Goal: Transaction & Acquisition: Purchase product/service

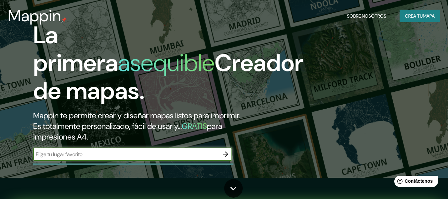
scroll to position [33, 0]
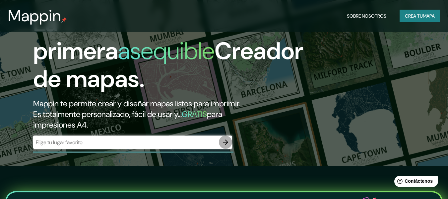
click at [222, 137] on button "button" at bounding box center [225, 141] width 13 height 13
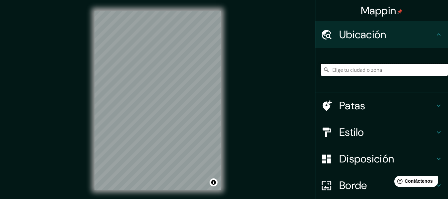
click at [371, 69] on input "Elige tu ciudad o zona" at bounding box center [384, 70] width 127 height 12
click at [157, 108] on div at bounding box center [157, 107] width 5 height 5
click at [157, 98] on div at bounding box center [156, 96] width 5 height 5
click at [157, 96] on div at bounding box center [157, 97] width 5 height 5
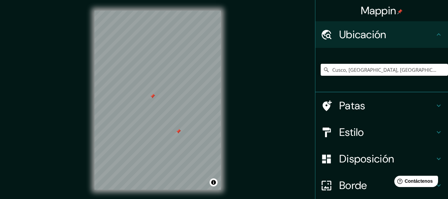
click at [154, 98] on div at bounding box center [152, 96] width 5 height 5
click at [179, 131] on div at bounding box center [178, 131] width 5 height 5
click at [324, 69] on icon at bounding box center [326, 69] width 7 height 7
click at [327, 69] on input "Cusco, Departamento de Cusco, Perú" at bounding box center [384, 70] width 127 height 12
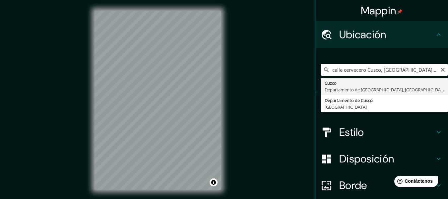
type input "Cusco, Departamento de Cusco, Perú"
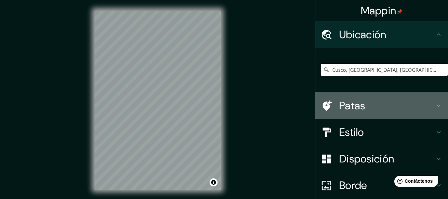
click at [351, 103] on font "Patas" at bounding box center [353, 106] width 26 height 14
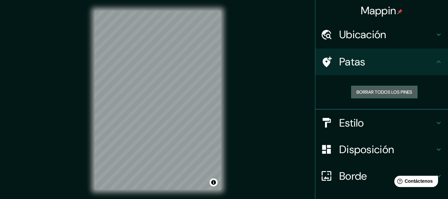
click at [377, 92] on font "Borrar todos los pines" at bounding box center [385, 92] width 56 height 6
click at [412, 91] on button "Borrar todos los pines" at bounding box center [384, 92] width 66 height 13
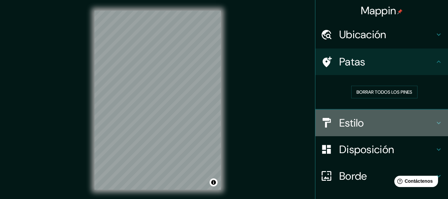
click at [398, 128] on h4 "Estilo" at bounding box center [388, 122] width 96 height 13
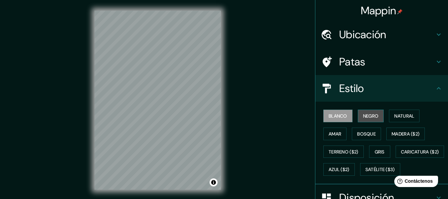
click at [363, 113] on font "Negro" at bounding box center [371, 116] width 16 height 6
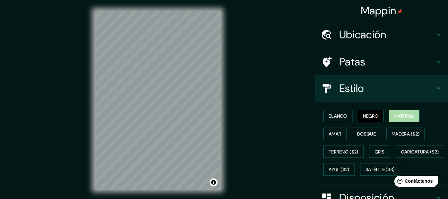
click at [398, 114] on font "Natural" at bounding box center [405, 116] width 20 height 6
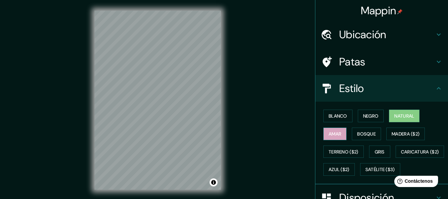
click at [324, 132] on button "Amar" at bounding box center [335, 133] width 23 height 13
click at [360, 131] on font "Bosque" at bounding box center [366, 134] width 19 height 6
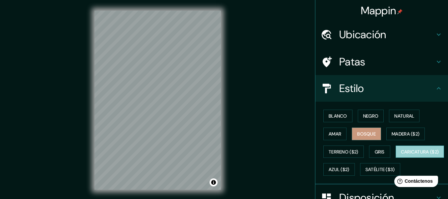
click at [401, 155] on font "Caricatura ($2)" at bounding box center [420, 152] width 38 height 6
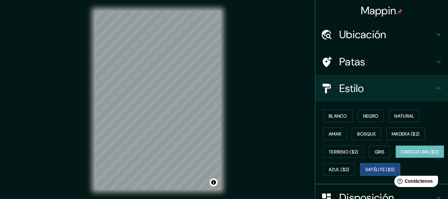
click at [366, 173] on font "Satélite ($3)" at bounding box center [381, 170] width 30 height 6
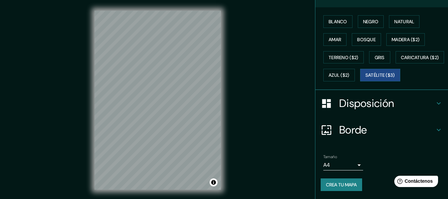
scroll to position [112, 0]
click at [350, 71] on font "Azul ($2)" at bounding box center [339, 75] width 21 height 9
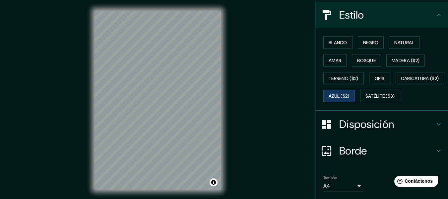
scroll to position [12, 0]
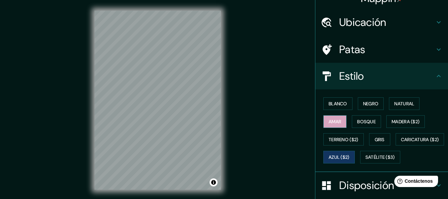
click at [331, 124] on font "Amar" at bounding box center [335, 121] width 13 height 9
click at [353, 124] on button "Bosque" at bounding box center [366, 121] width 29 height 13
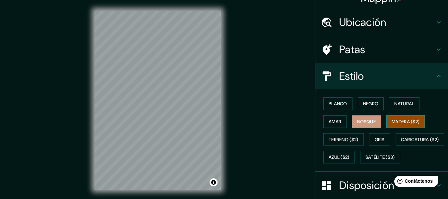
click at [393, 116] on button "Madera ($2)" at bounding box center [406, 121] width 38 height 13
click at [405, 100] on font "Natural" at bounding box center [405, 103] width 20 height 9
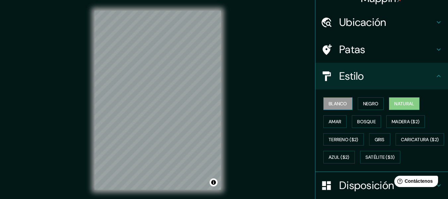
click at [335, 104] on font "Blanco" at bounding box center [338, 104] width 19 height 6
click at [335, 103] on font "Blanco" at bounding box center [338, 104] width 19 height 6
click at [368, 103] on font "Negro" at bounding box center [371, 104] width 16 height 6
click at [396, 103] on font "Natural" at bounding box center [405, 104] width 20 height 6
click at [349, 56] on font "Patas" at bounding box center [353, 49] width 26 height 14
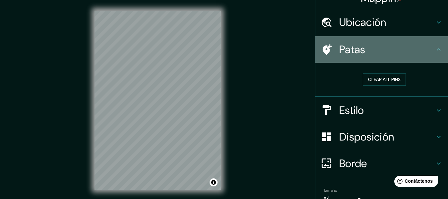
click at [349, 56] on font "Patas" at bounding box center [353, 49] width 26 height 14
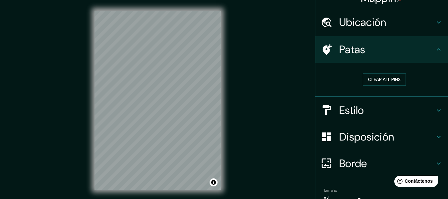
click at [361, 147] on div "Disposición" at bounding box center [382, 136] width 133 height 27
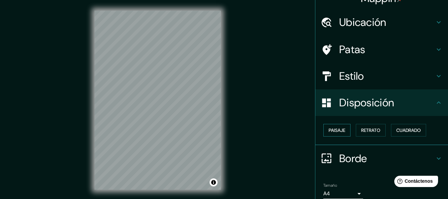
click at [330, 128] on font "Paisaje" at bounding box center [337, 130] width 17 height 6
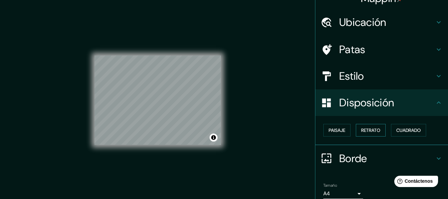
click at [361, 132] on font "Retrato" at bounding box center [370, 130] width 19 height 6
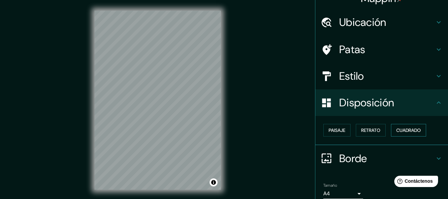
click at [398, 132] on font "Cuadrado" at bounding box center [409, 130] width 25 height 6
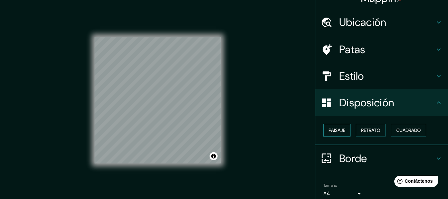
click at [341, 130] on font "Paisaje" at bounding box center [337, 130] width 17 height 6
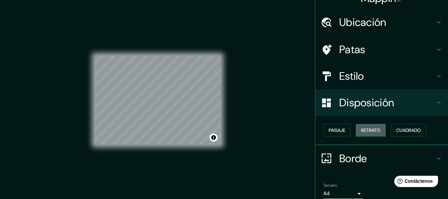
click at [367, 132] on font "Retrato" at bounding box center [370, 130] width 19 height 6
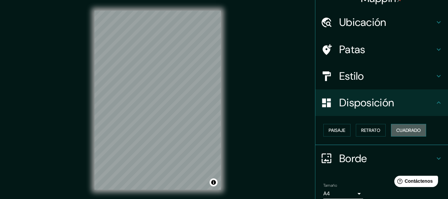
click at [397, 126] on font "Cuadrado" at bounding box center [409, 130] width 25 height 9
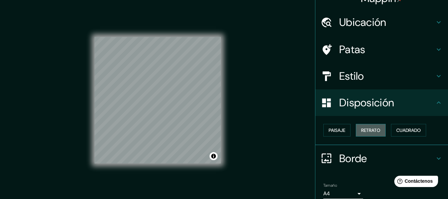
click at [371, 127] on font "Retrato" at bounding box center [370, 130] width 19 height 6
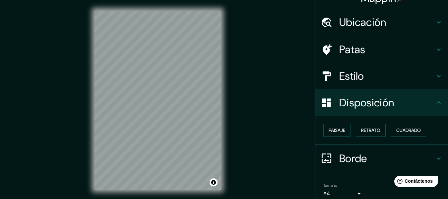
click at [385, 152] on h4 "Borde" at bounding box center [388, 158] width 96 height 13
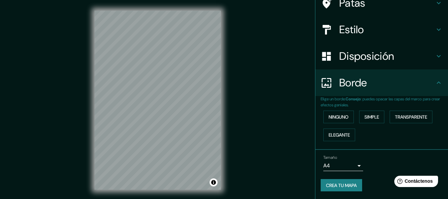
scroll to position [59, 0]
click at [341, 115] on font "Ninguno" at bounding box center [339, 117] width 20 height 6
click at [359, 116] on button "Simple" at bounding box center [371, 116] width 25 height 13
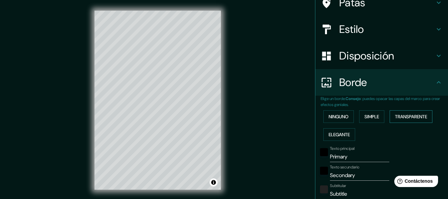
click at [395, 116] on font "Transparente" at bounding box center [411, 117] width 32 height 6
click at [333, 133] on font "Elegante" at bounding box center [339, 134] width 21 height 6
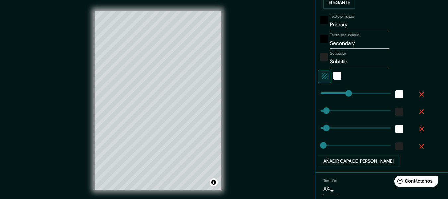
scroll to position [192, 0]
type input "381"
drag, startPoint x: 351, startPoint y: 96, endPoint x: 400, endPoint y: 96, distance: 48.8
type input "30"
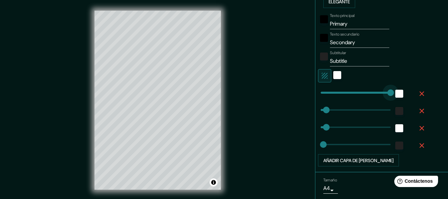
type input "15"
type input "0"
drag, startPoint x: 387, startPoint y: 94, endPoint x: 306, endPoint y: 99, distance: 80.8
type input "30"
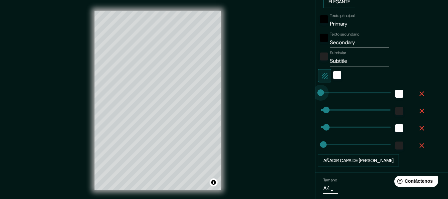
type input "15"
type input "30"
type input "0"
drag, startPoint x: 324, startPoint y: 111, endPoint x: 302, endPoint y: 111, distance: 21.9
type input "30"
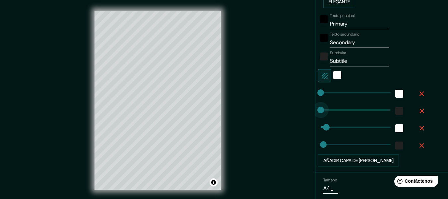
type input "15"
type input "0"
drag, startPoint x: 319, startPoint y: 126, endPoint x: 292, endPoint y: 127, distance: 27.2
type input "0"
drag, startPoint x: 317, startPoint y: 144, endPoint x: 294, endPoint y: 144, distance: 22.6
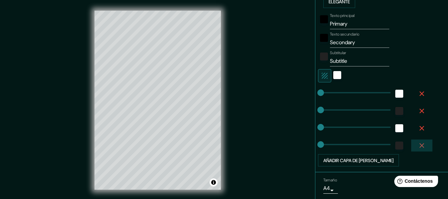
click at [412, 142] on button "button" at bounding box center [422, 145] width 21 height 12
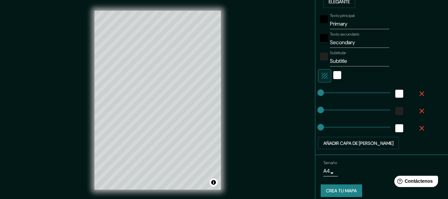
click at [418, 122] on button "button" at bounding box center [422, 128] width 21 height 12
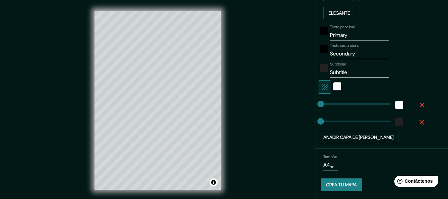
click at [417, 116] on button "button" at bounding box center [422, 122] width 21 height 12
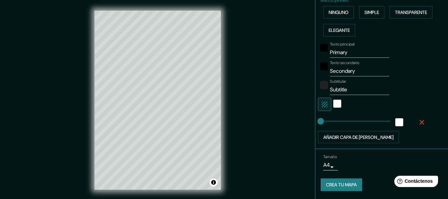
click at [417, 107] on div at bounding box center [372, 104] width 109 height 13
click at [418, 120] on icon "button" at bounding box center [422, 122] width 8 height 8
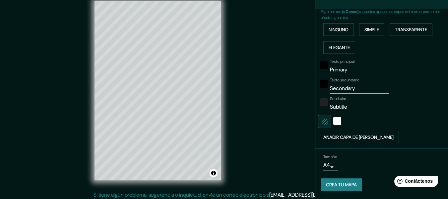
scroll to position [12, 0]
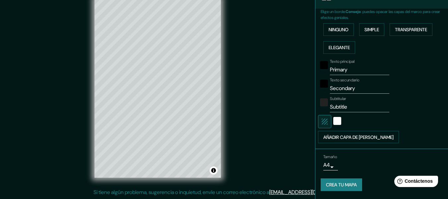
click at [325, 161] on body "Mappin Ubicación Cusco, Departamento de Cusco, Perú Cuzco Departamento de Cusco…" at bounding box center [224, 87] width 448 height 199
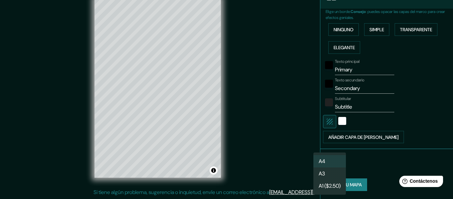
click at [331, 174] on li "A3" at bounding box center [330, 173] width 33 height 12
type input "a4"
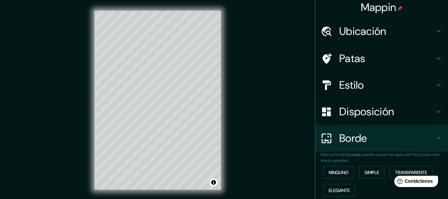
scroll to position [0, 0]
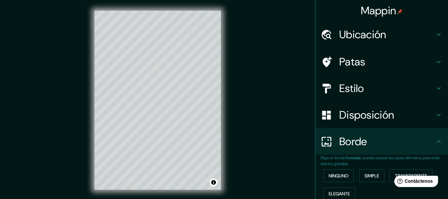
click at [391, 43] on div "Ubicación" at bounding box center [382, 34] width 133 height 27
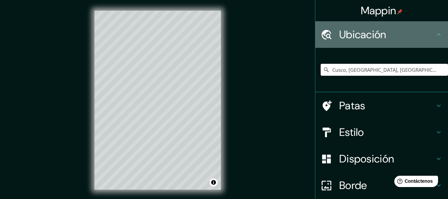
click at [391, 43] on div "Ubicación" at bounding box center [382, 34] width 133 height 27
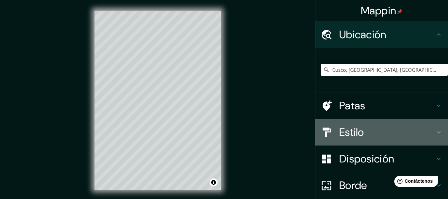
click at [361, 132] on h4 "Estilo" at bounding box center [388, 131] width 96 height 13
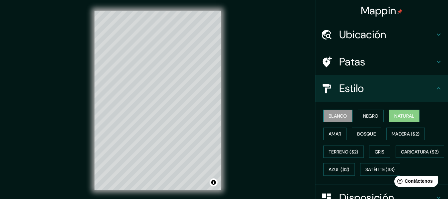
click at [342, 120] on button "Blanco" at bounding box center [338, 116] width 29 height 13
click at [373, 113] on font "Negro" at bounding box center [371, 116] width 16 height 6
click at [397, 115] on font "Natural" at bounding box center [405, 116] width 20 height 6
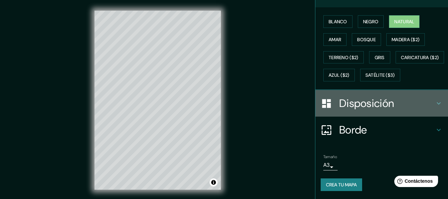
click at [356, 110] on font "Disposición" at bounding box center [367, 103] width 55 height 14
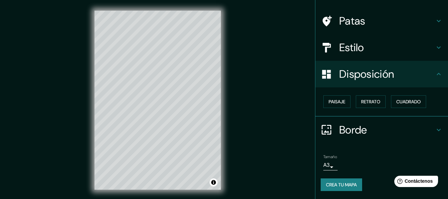
scroll to position [40, 0]
click at [340, 103] on font "Paisaje" at bounding box center [337, 102] width 17 height 6
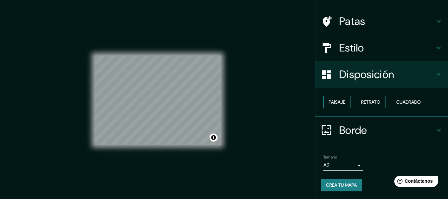
click at [339, 103] on font "Paisaje" at bounding box center [337, 102] width 17 height 6
click at [361, 102] on font "Retrato" at bounding box center [370, 102] width 19 height 6
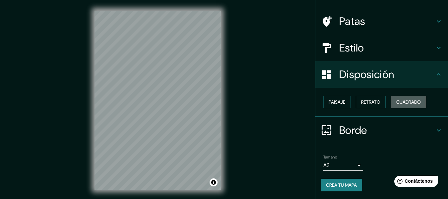
click at [409, 100] on font "Cuadrado" at bounding box center [409, 102] width 25 height 6
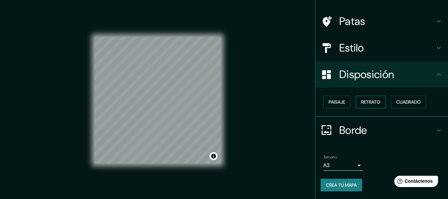
click at [361, 103] on font "Retrato" at bounding box center [370, 102] width 19 height 6
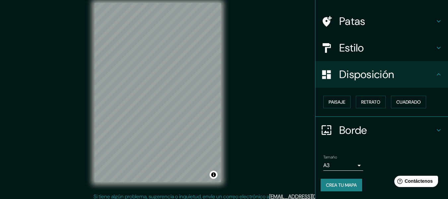
scroll to position [12, 0]
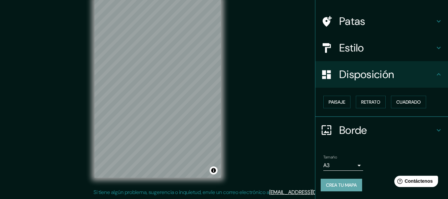
click at [329, 179] on button "Crea tu mapa" at bounding box center [341, 185] width 41 height 13
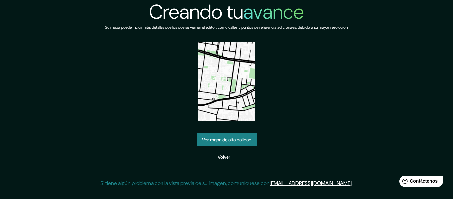
click at [242, 150] on div "Ver mapa de alta calidad Volver" at bounding box center [227, 148] width 60 height 31
click at [242, 155] on link "Volver" at bounding box center [224, 157] width 55 height 13
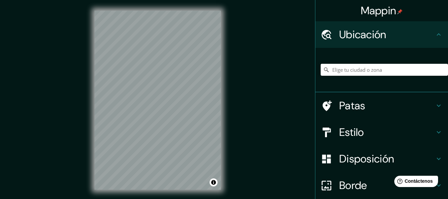
click at [383, 76] on div at bounding box center [384, 69] width 127 height 33
click at [368, 68] on input "Elige tu ciudad o zona" at bounding box center [384, 70] width 127 height 12
click at [338, 69] on input "Elige tu ciudad o zona" at bounding box center [384, 70] width 127 height 12
click at [326, 68] on input "Cusco, Departamento de Cusco, Perú" at bounding box center [384, 70] width 127 height 12
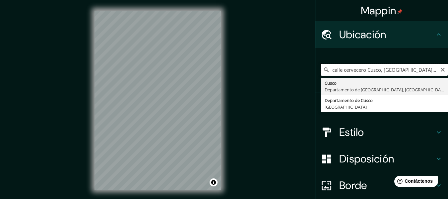
type input "Cusco, Departamento de Cusco, Perú"
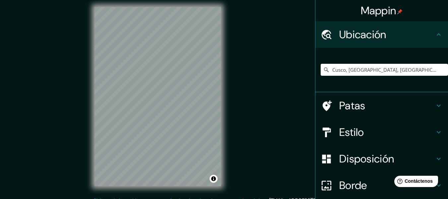
scroll to position [12, 0]
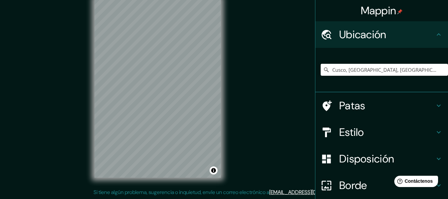
click at [235, 124] on div "Mappin Ubicación Cusco, Departamento de Cusco, Perú Cuzco Departamento de Cusco…" at bounding box center [224, 93] width 448 height 211
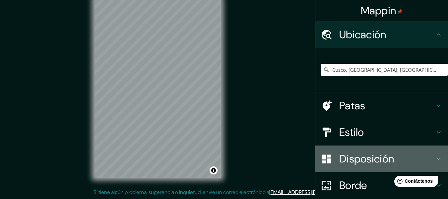
click at [363, 156] on font "Disposición" at bounding box center [367, 159] width 55 height 14
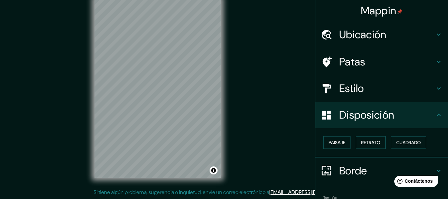
click at [347, 97] on div "Estilo" at bounding box center [382, 88] width 133 height 27
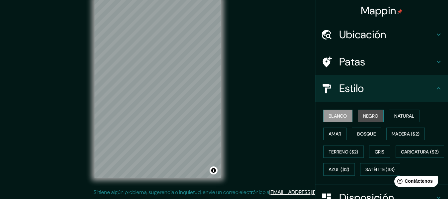
click at [365, 116] on font "Negro" at bounding box center [371, 116] width 16 height 6
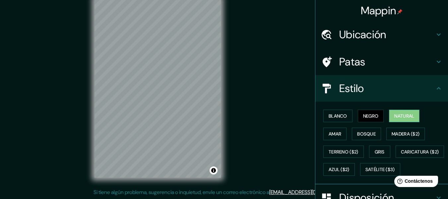
click at [395, 116] on font "Natural" at bounding box center [405, 116] width 20 height 6
click at [218, 77] on div at bounding box center [217, 76] width 5 height 5
click at [183, 107] on div at bounding box center [182, 104] width 5 height 5
click at [182, 105] on div at bounding box center [182, 104] width 5 height 5
click at [173, 85] on div at bounding box center [172, 84] width 5 height 5
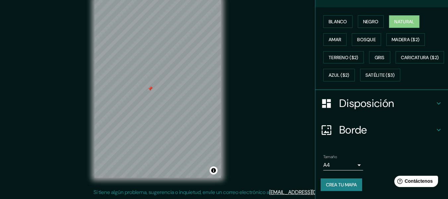
scroll to position [112, 0]
click at [341, 183] on font "Crea tu mapa" at bounding box center [341, 185] width 31 height 6
